Goal: Information Seeking & Learning: Learn about a topic

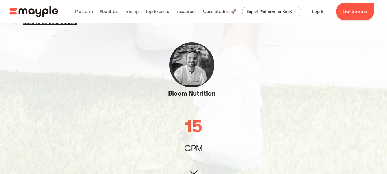
scroll to position [37, 0]
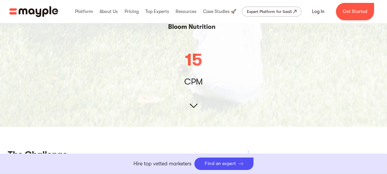
scroll to position [108, 0]
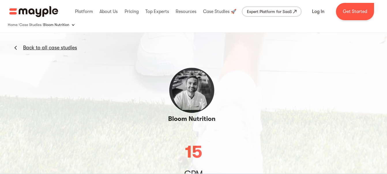
scroll to position [16, 0]
click at [67, 45] on link "Back to all case studies" at bounding box center [50, 47] width 54 height 7
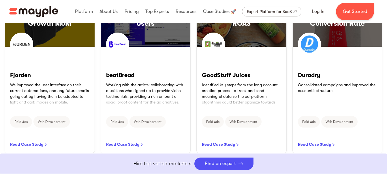
scroll to position [358, 0]
